Goal: Task Accomplishment & Management: Manage account settings

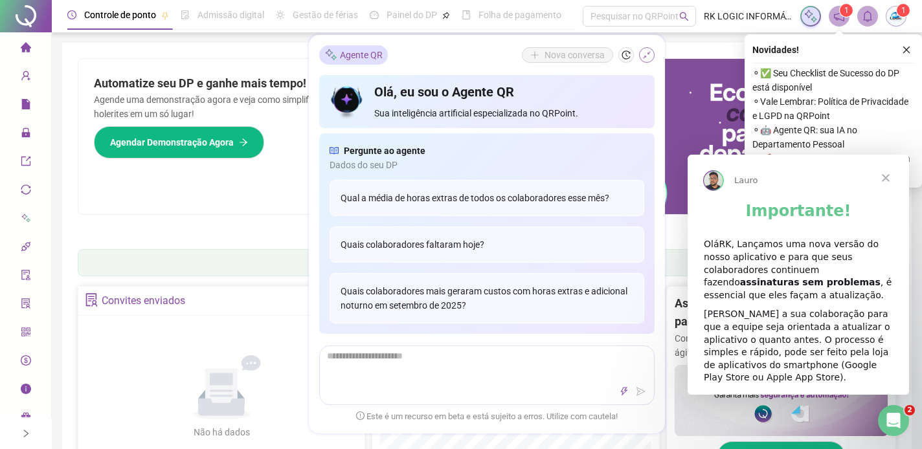
click at [646, 54] on icon "shrink" at bounding box center [646, 55] width 9 height 9
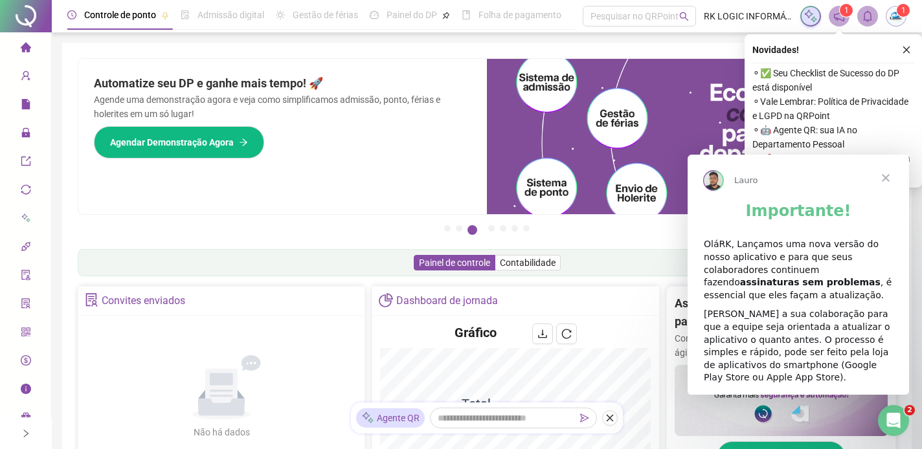
click at [888, 168] on span "Fechar" at bounding box center [886, 177] width 47 height 47
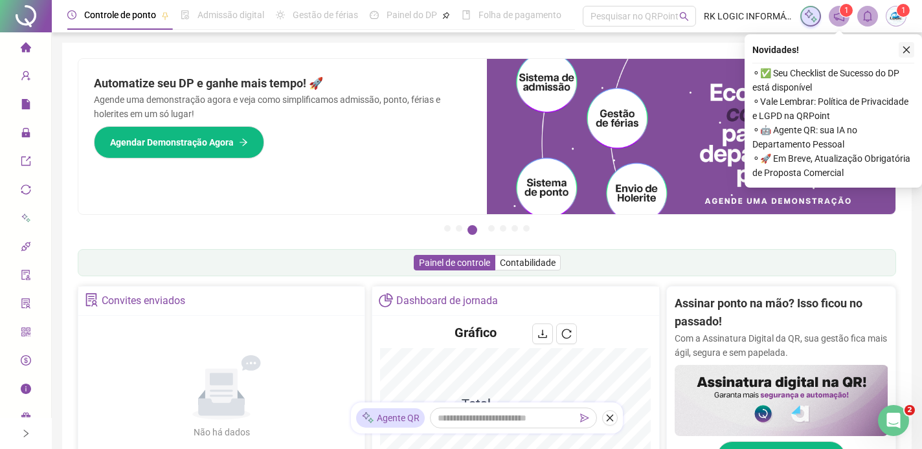
click at [908, 47] on icon "close" at bounding box center [906, 49] width 9 height 9
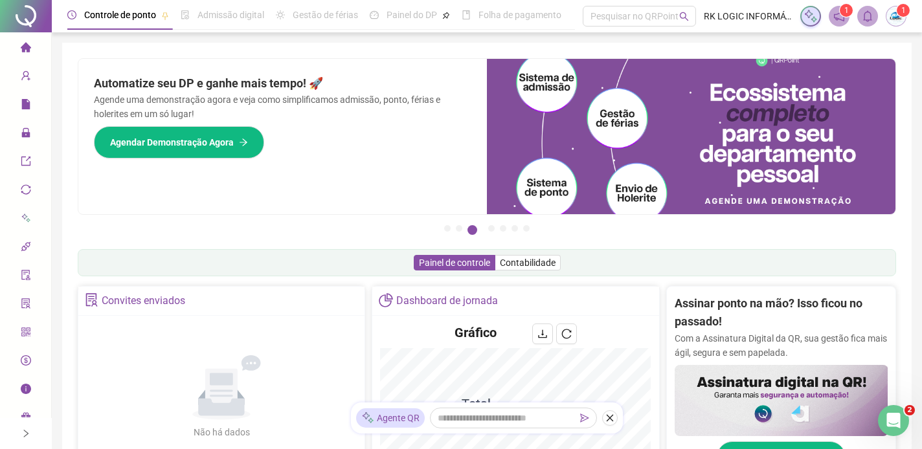
click at [292, 270] on div "Painel de controle Contabilidade" at bounding box center [487, 262] width 819 height 27
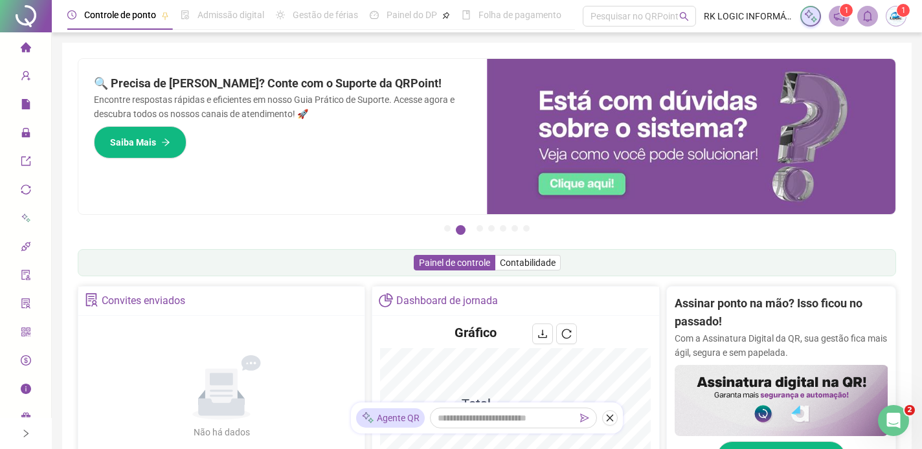
click at [60, 62] on div "Controle de ponto Admissão digital Gestão de férias Painel do DP Folha de pagam…" at bounding box center [487, 437] width 870 height 874
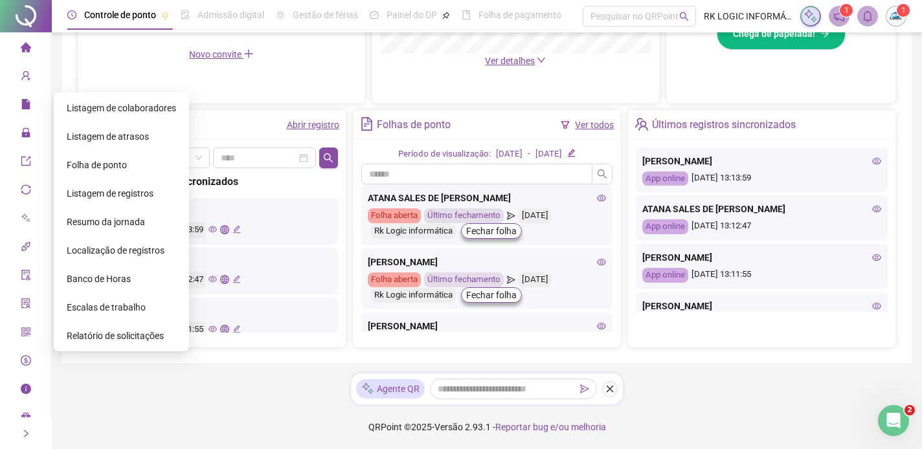
click at [76, 170] on div "Folha de ponto" at bounding box center [121, 165] width 109 height 26
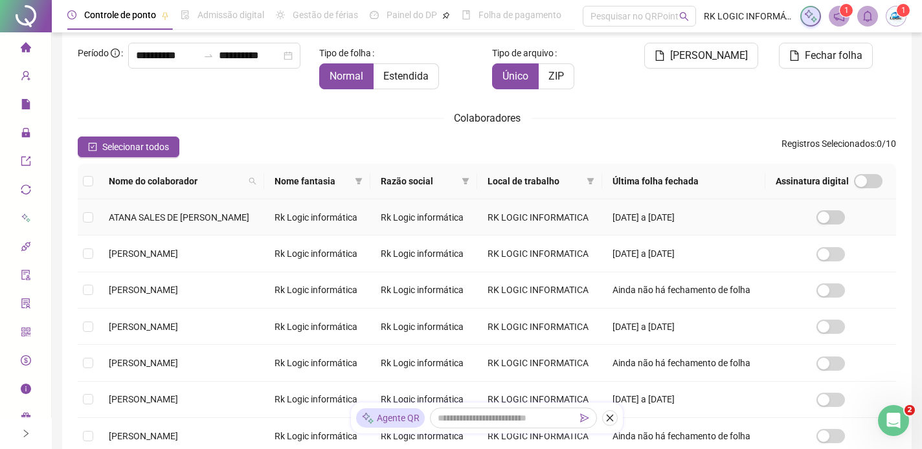
scroll to position [78, 0]
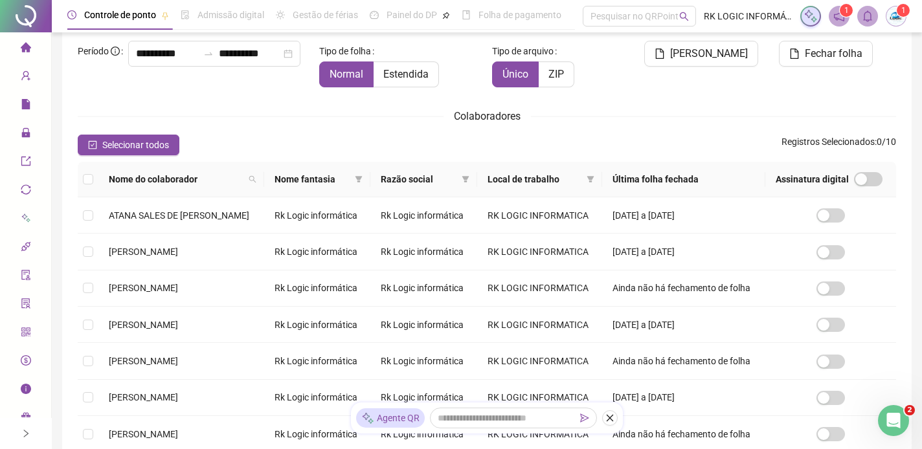
click at [86, 186] on th at bounding box center [88, 180] width 21 height 36
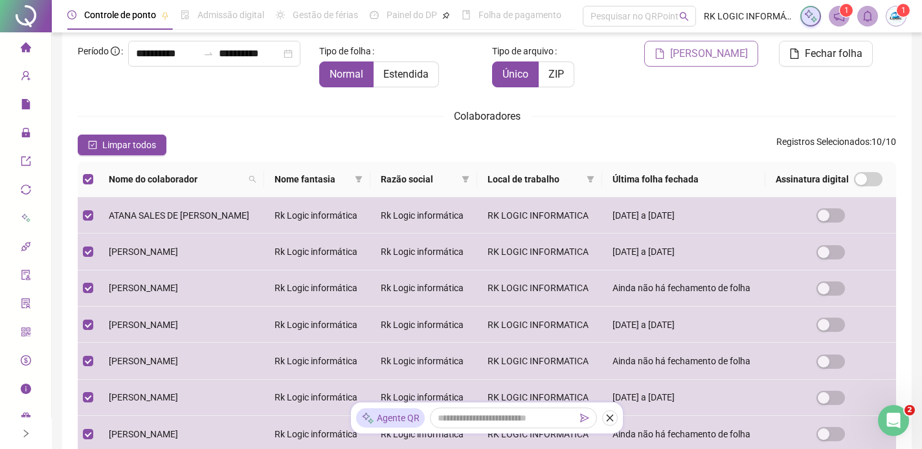
click at [700, 60] on span "[PERSON_NAME]" at bounding box center [709, 54] width 78 height 16
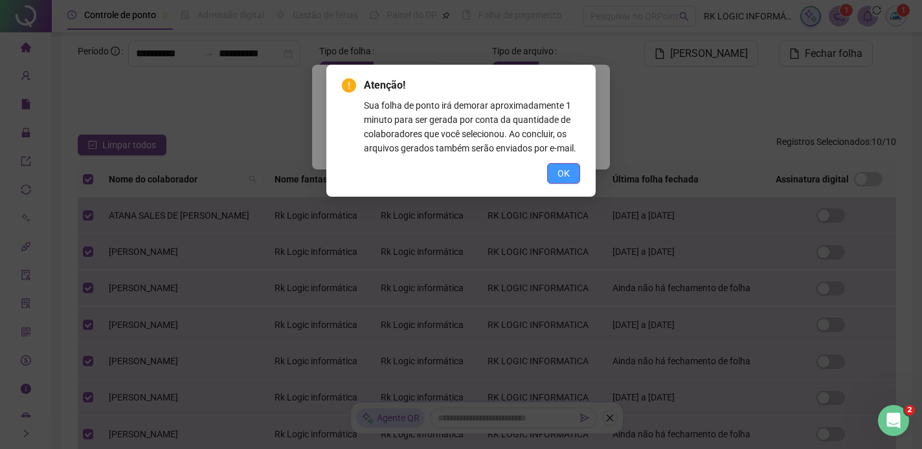
click at [569, 181] on span "OK" at bounding box center [564, 173] width 12 height 14
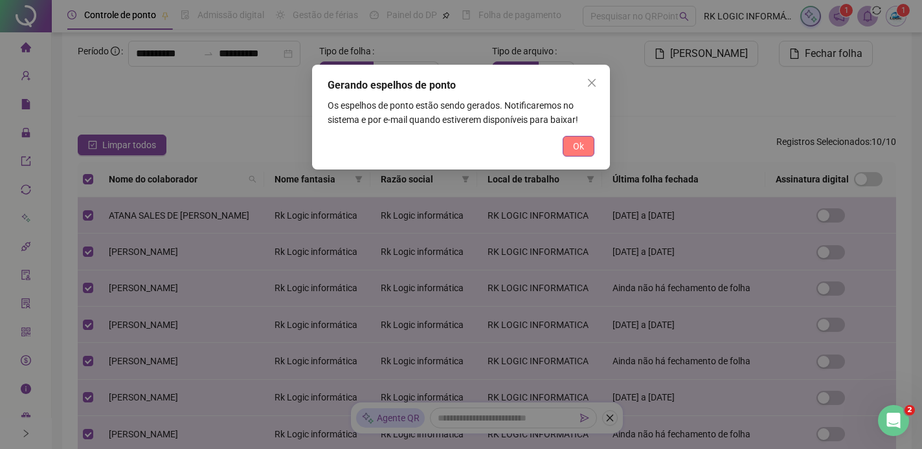
click at [576, 141] on span "Ok" at bounding box center [578, 146] width 11 height 14
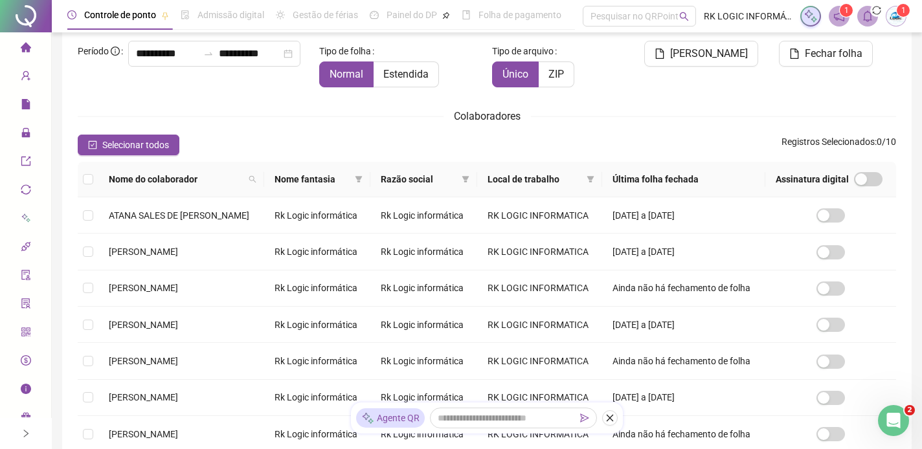
click at [665, 102] on div "**********" at bounding box center [487, 322] width 819 height 563
click at [874, 19] on span at bounding box center [867, 16] width 21 height 21
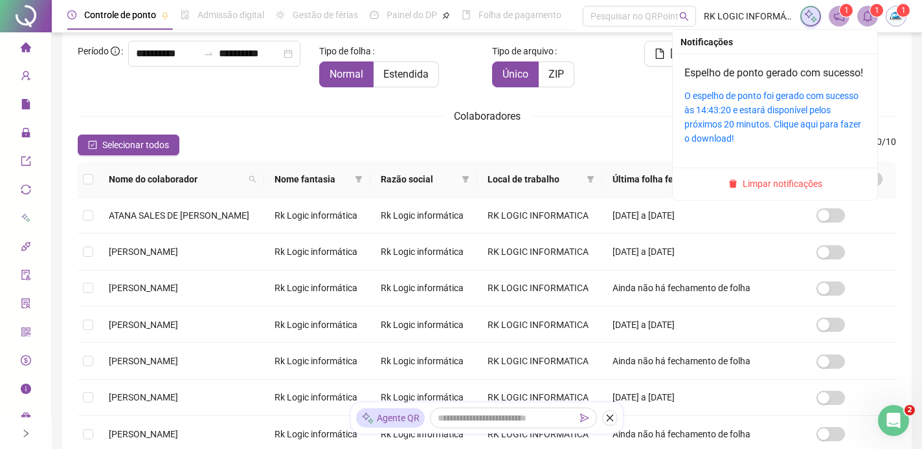
click at [789, 119] on div "O espelho de ponto foi gerado com sucesso às 14:43:20 e estará disponível pelos…" at bounding box center [774, 117] width 181 height 57
click at [783, 125] on link "O espelho de ponto foi gerado com sucesso às 14:43:20 e estará disponível pelos…" at bounding box center [772, 117] width 177 height 53
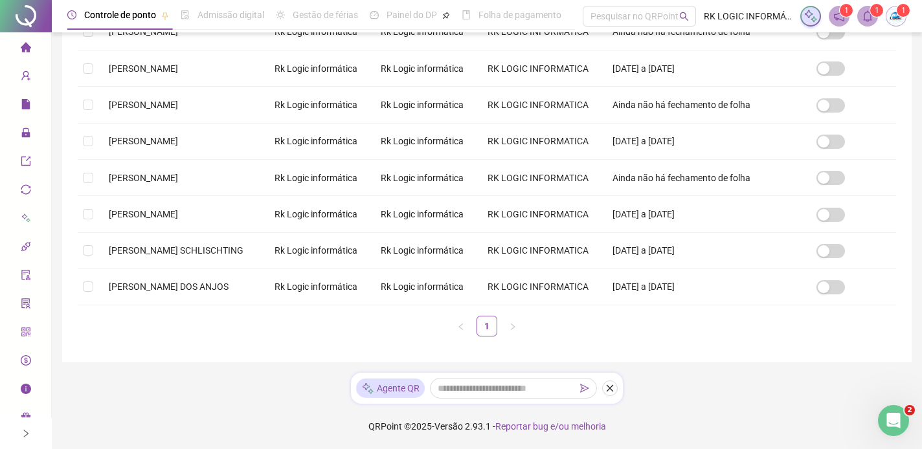
scroll to position [0, 0]
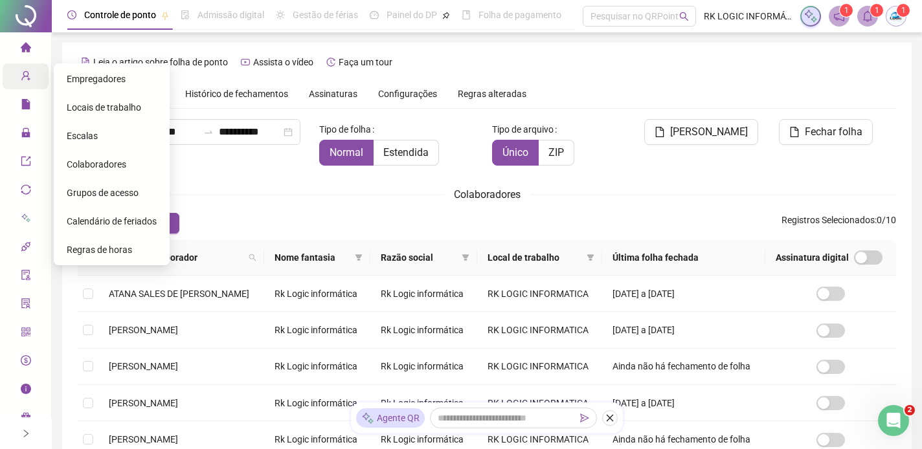
click at [24, 72] on icon "user-add" at bounding box center [25, 76] width 8 height 10
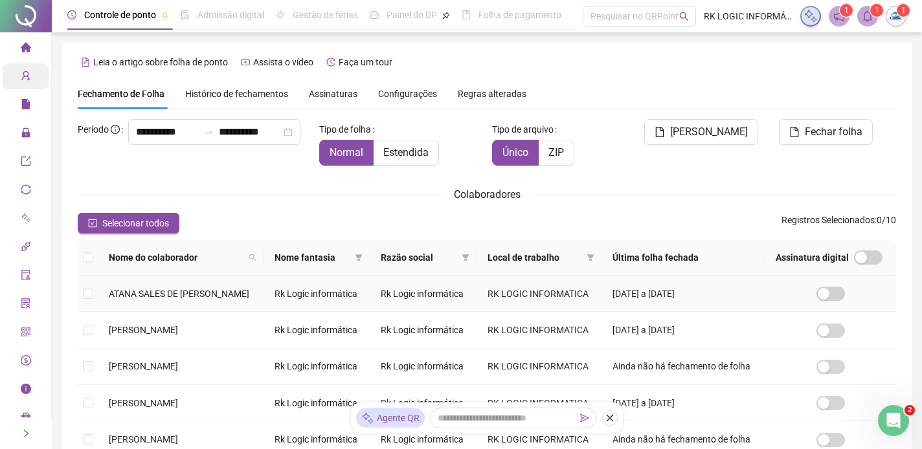
click at [194, 298] on span "ATANA SALES DE [PERSON_NAME]" at bounding box center [179, 294] width 141 height 10
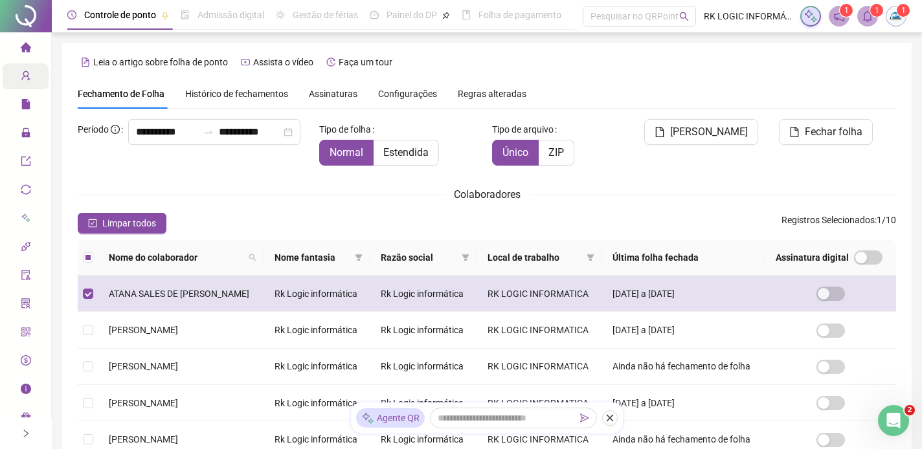
click at [194, 298] on span "ATANA SALES DE [PERSON_NAME]" at bounding box center [179, 294] width 141 height 10
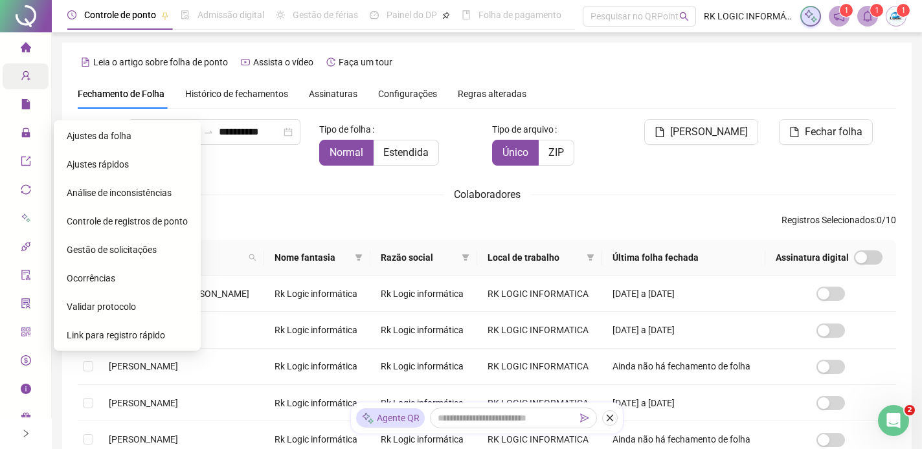
click at [75, 139] on span "Ajustes da folha" at bounding box center [99, 136] width 65 height 10
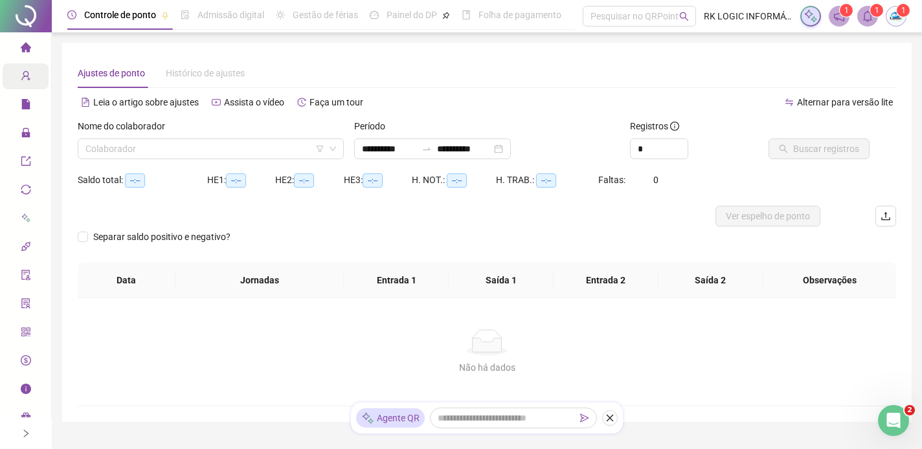
type input "**********"
click at [127, 150] on input "search" at bounding box center [204, 148] width 239 height 19
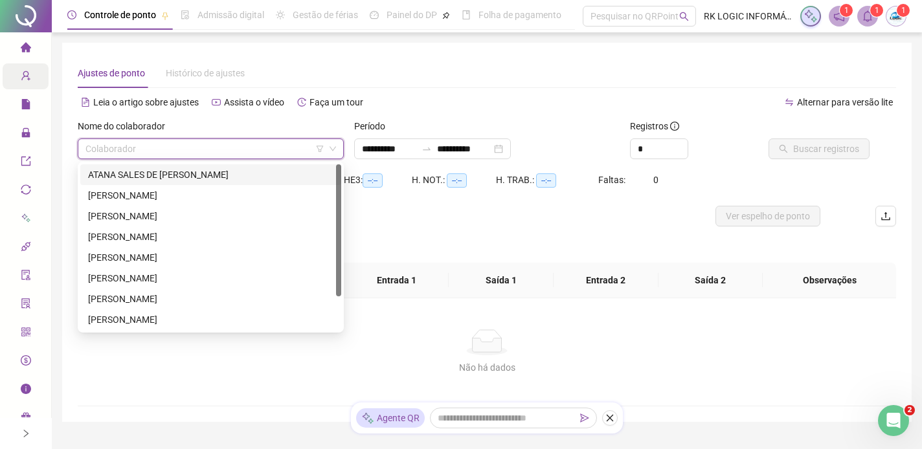
click at [210, 183] on div "ATANA SALES DE [PERSON_NAME]" at bounding box center [210, 174] width 261 height 21
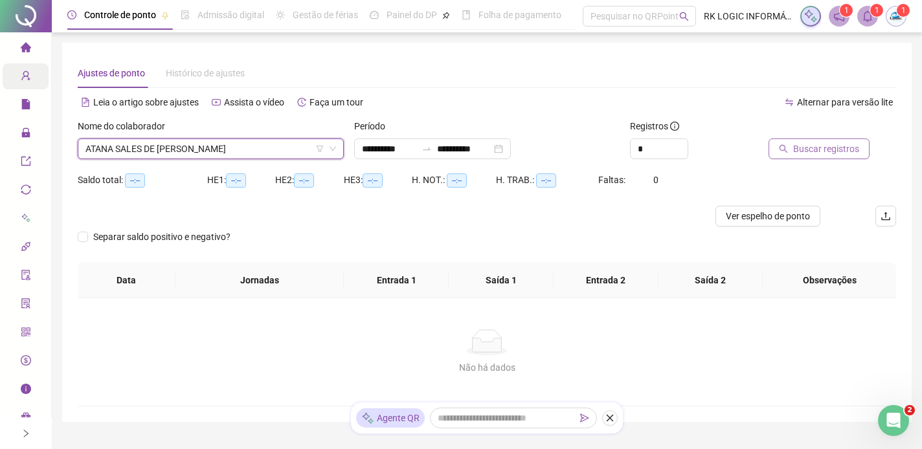
click at [801, 146] on span "Buscar registros" at bounding box center [826, 149] width 66 height 14
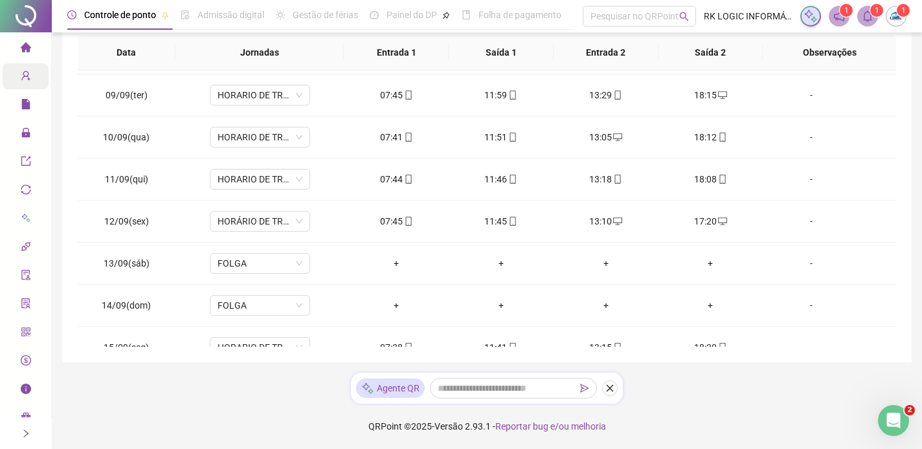
scroll to position [481, 0]
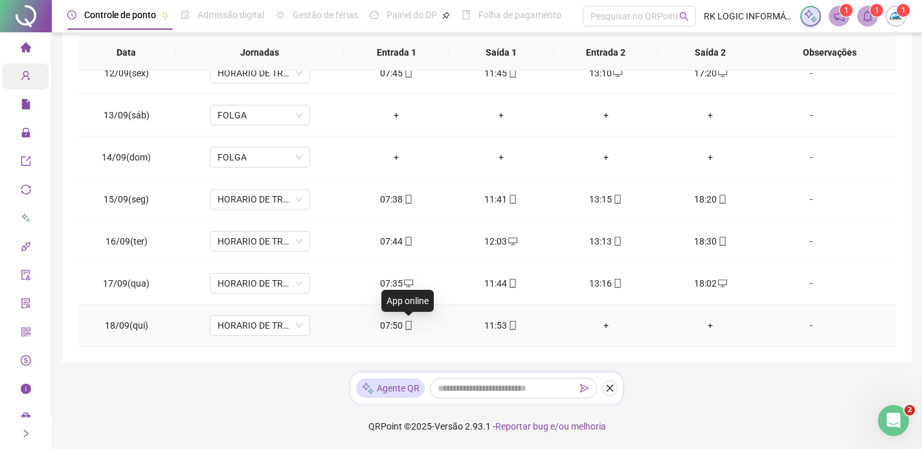
click at [404, 324] on icon "mobile" at bounding box center [408, 325] width 9 height 9
type input "**********"
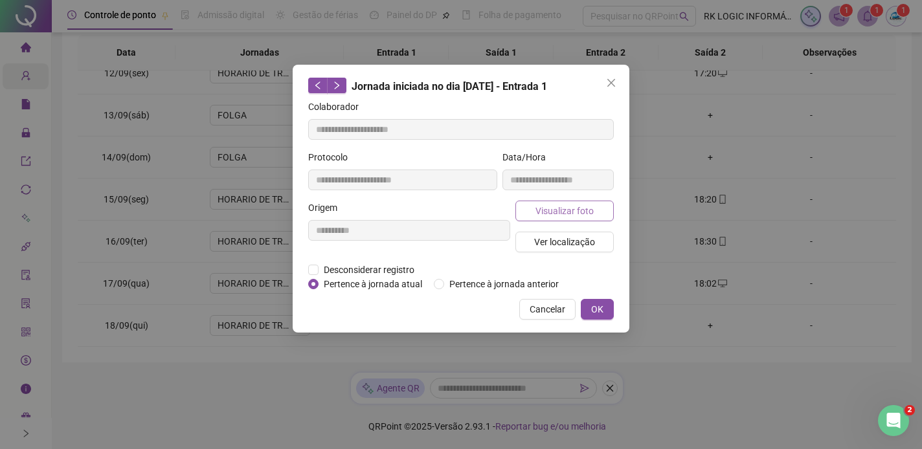
click at [537, 205] on span "Visualizar foto" at bounding box center [565, 211] width 58 height 14
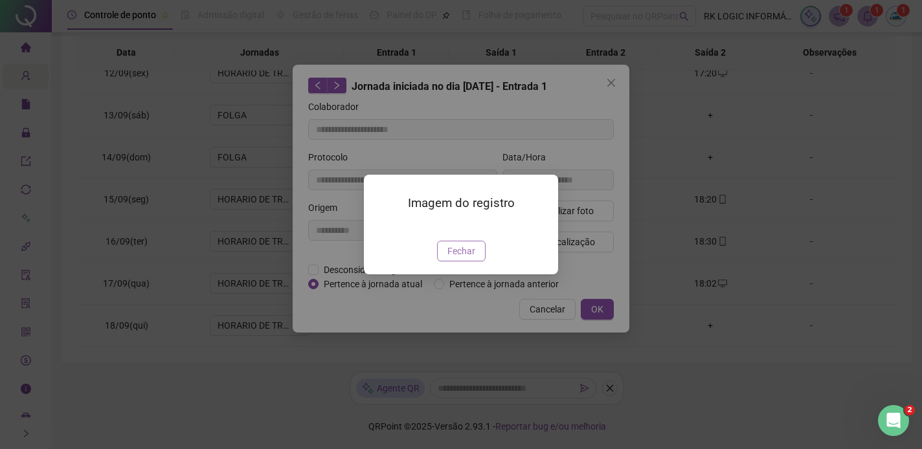
click at [454, 258] on span "Fechar" at bounding box center [461, 251] width 28 height 14
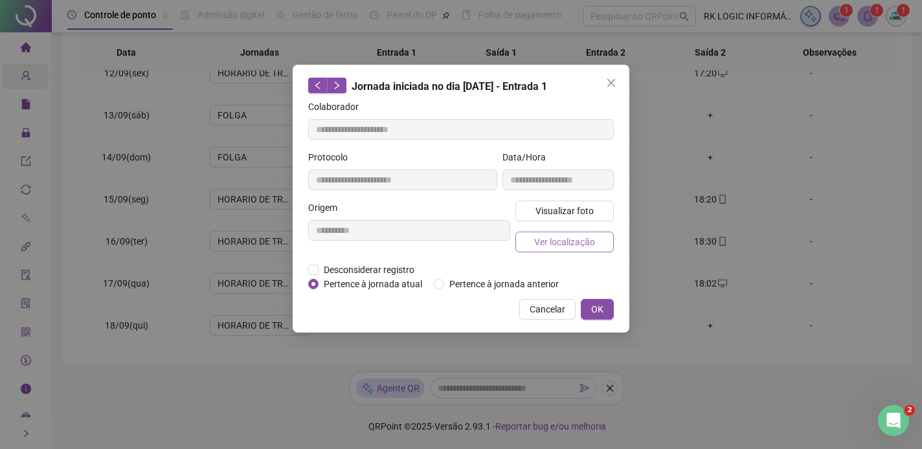
click at [579, 238] on span "Ver localização" at bounding box center [564, 242] width 61 height 14
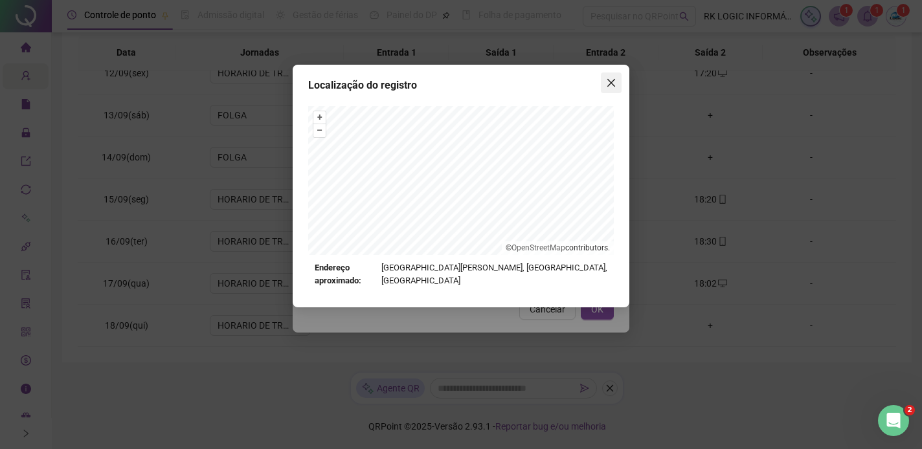
click at [609, 85] on icon "close" at bounding box center [611, 83] width 10 height 10
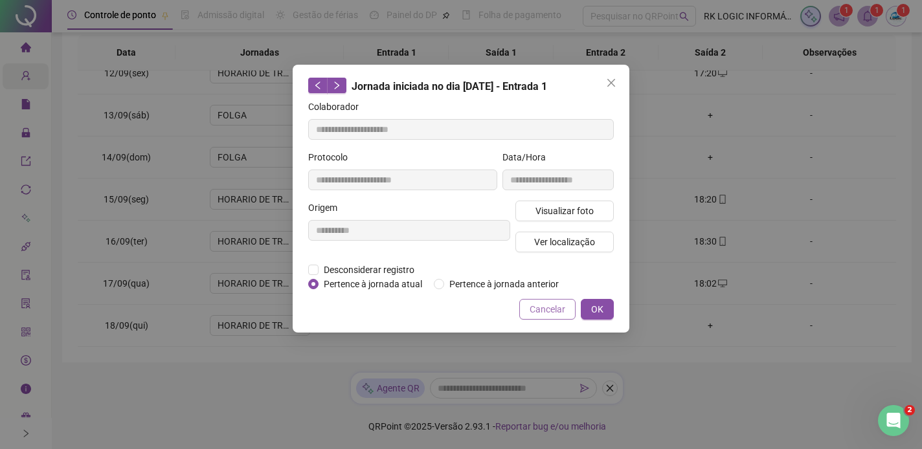
click at [538, 317] on span "Cancelar" at bounding box center [548, 309] width 36 height 14
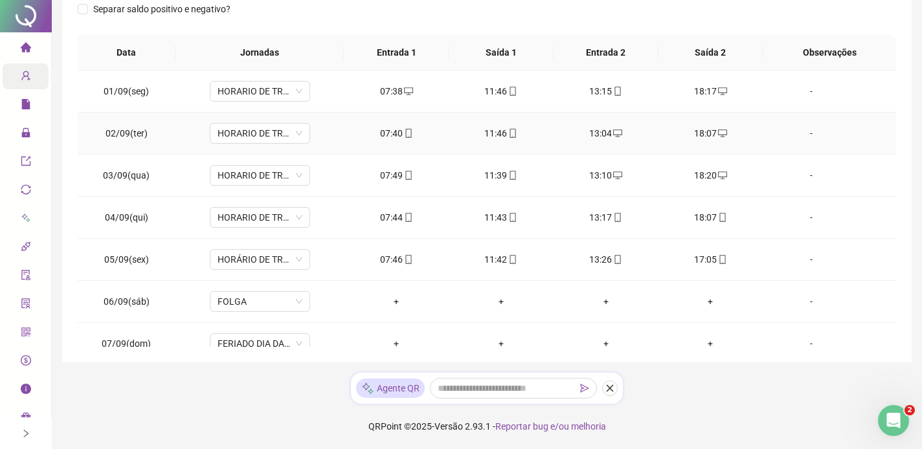
scroll to position [0, 0]
